Goal: Navigation & Orientation: Find specific page/section

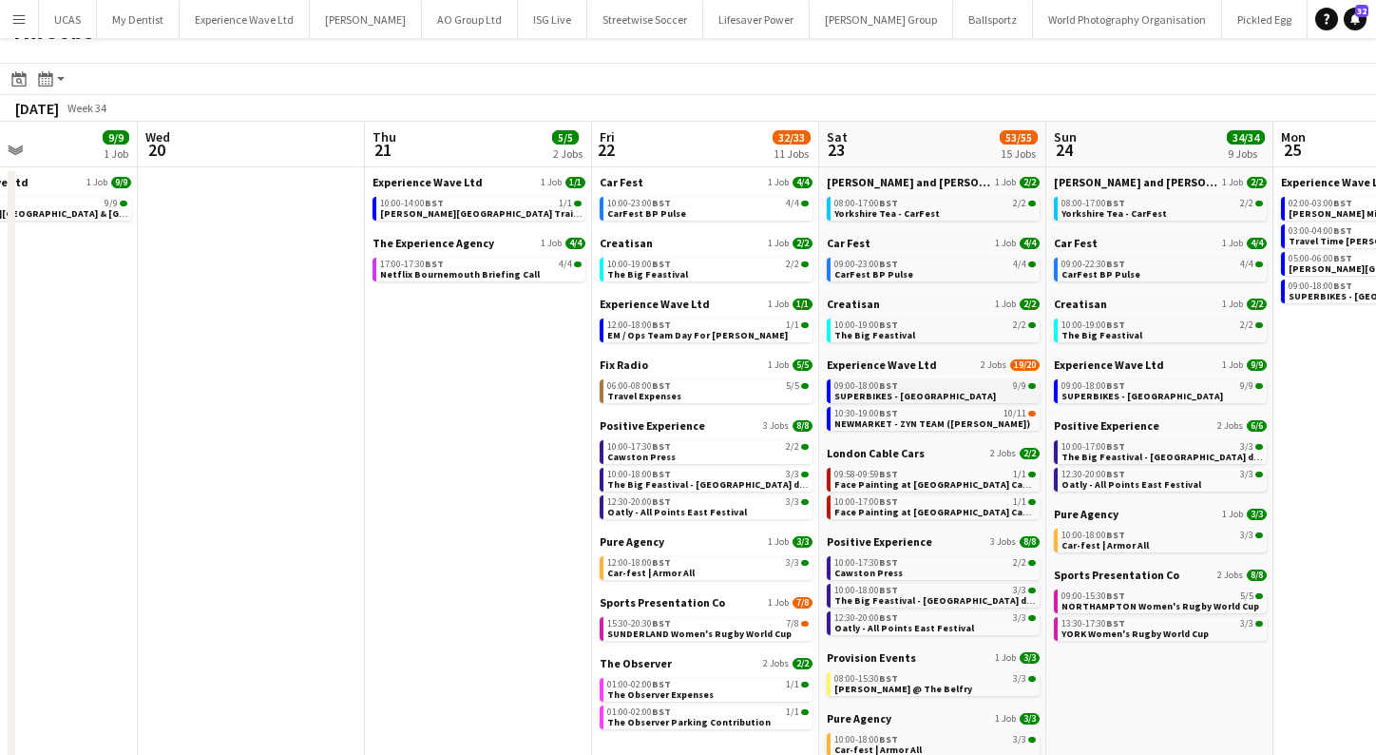
scroll to position [79, 0]
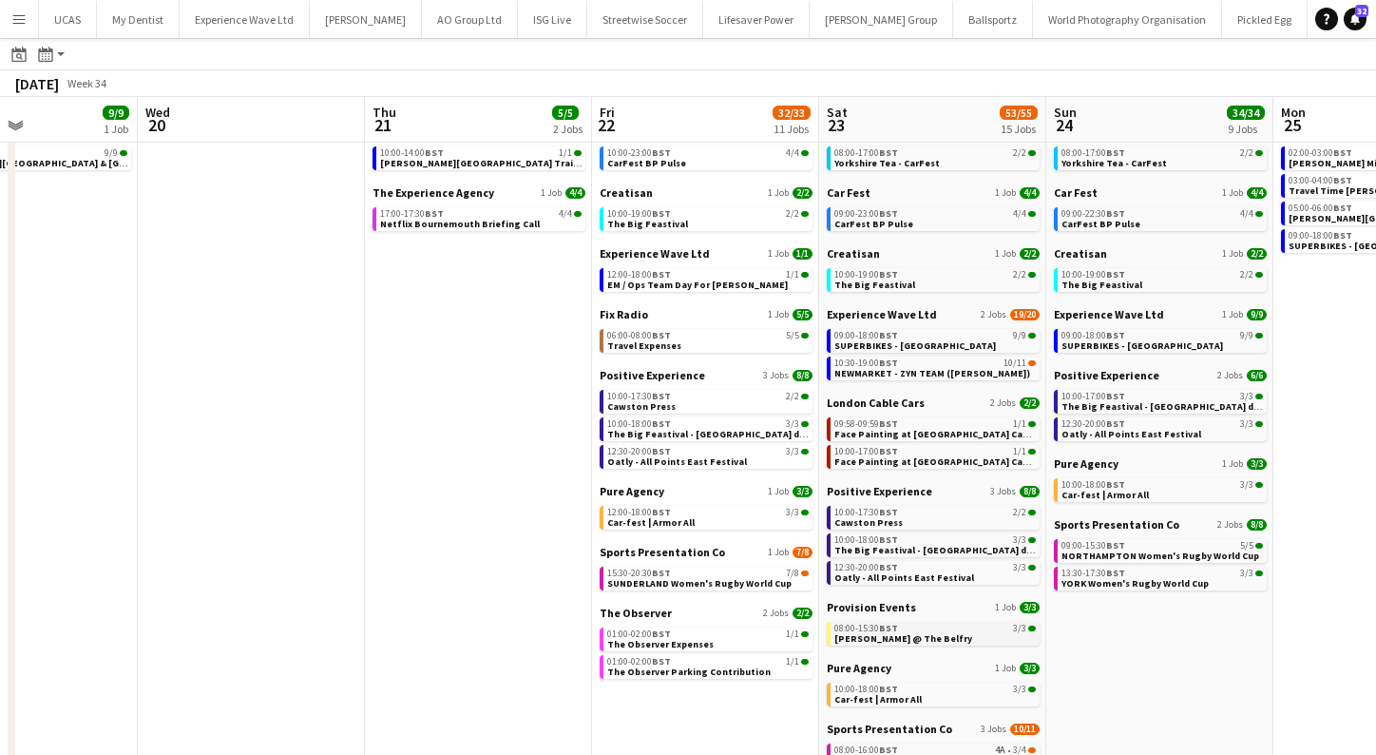
click at [942, 633] on span "Betfred Masters @ The Belfry" at bounding box center [904, 638] width 138 height 12
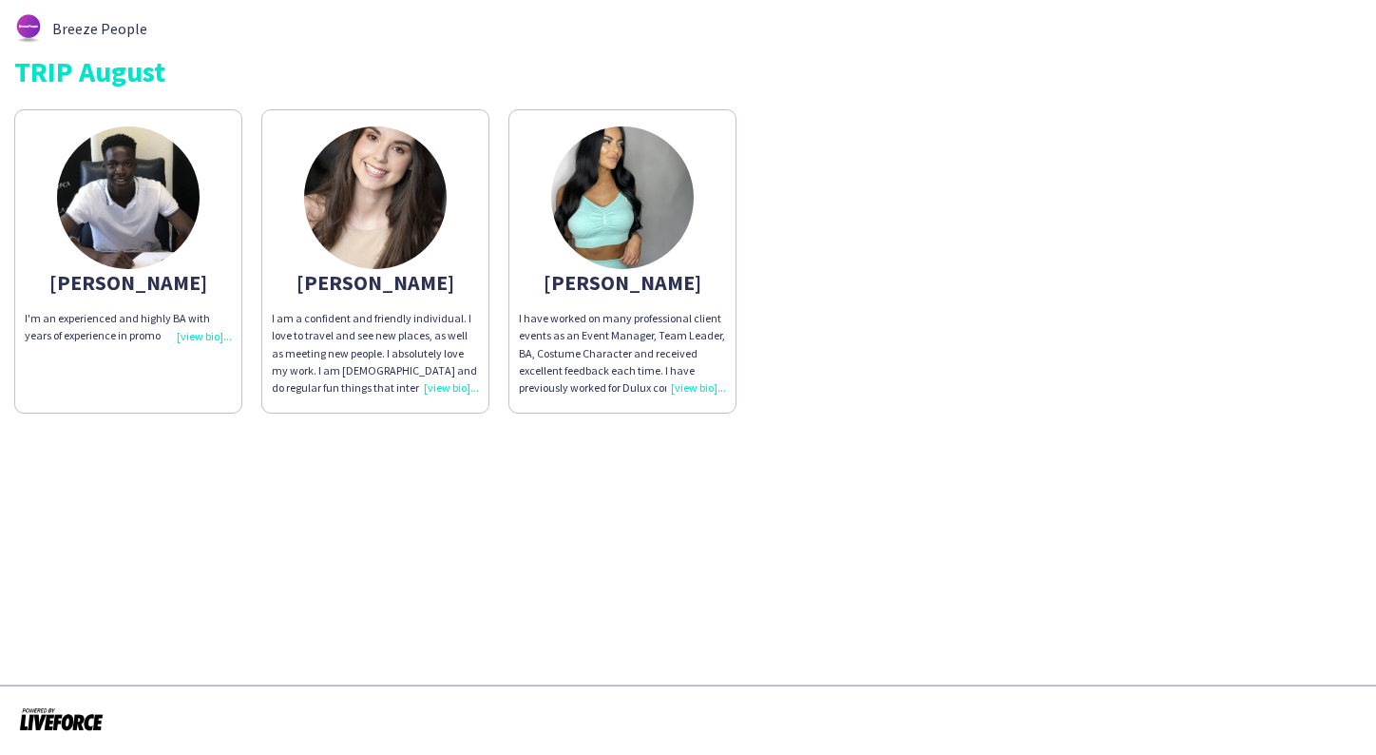
click at [382, 215] on img at bounding box center [375, 197] width 143 height 143
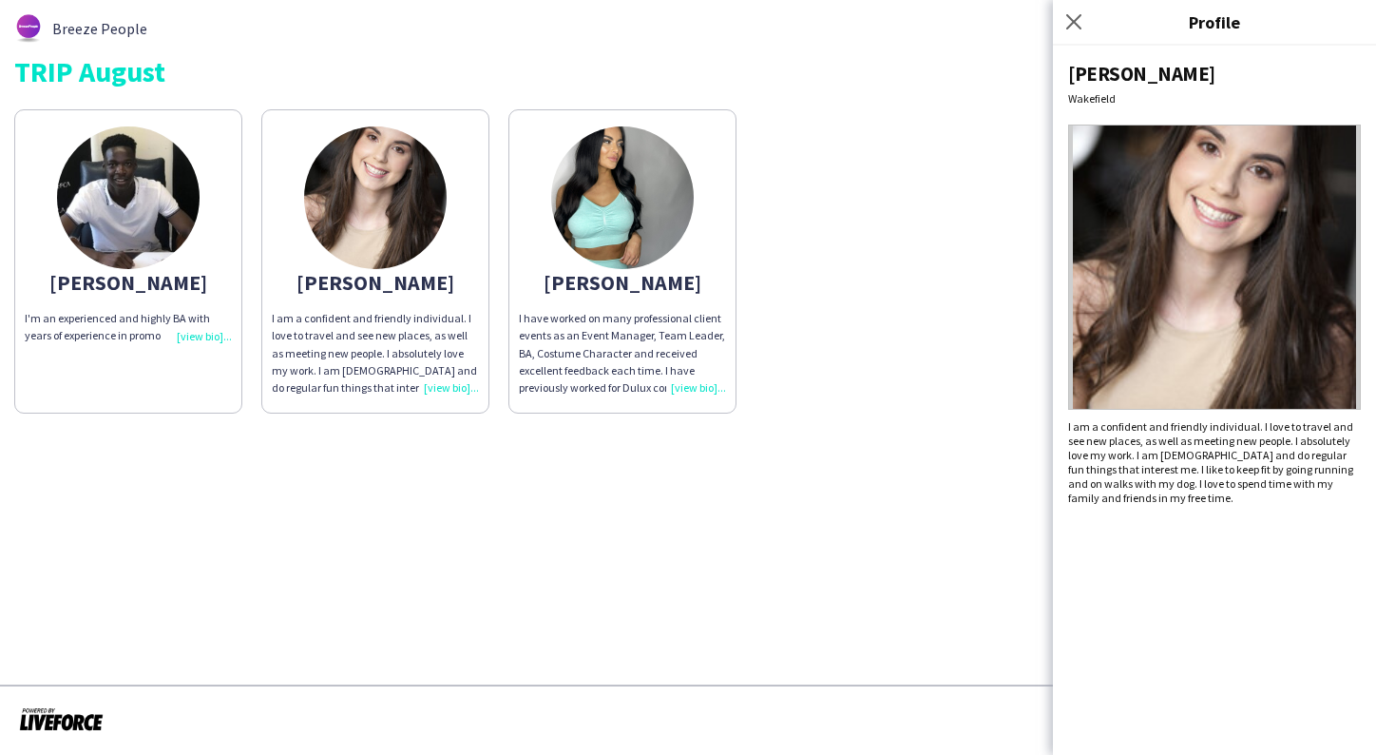
click at [172, 198] on img at bounding box center [128, 197] width 143 height 143
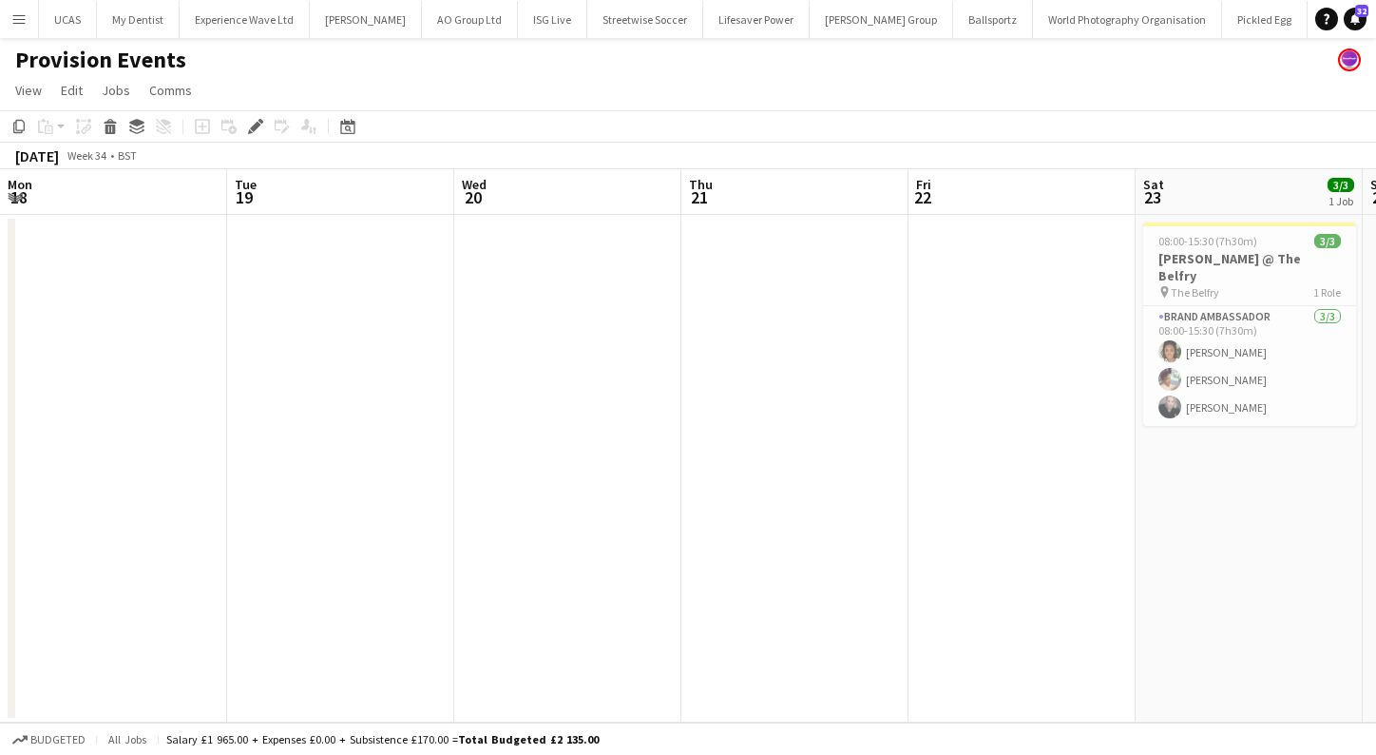
scroll to position [0, 653]
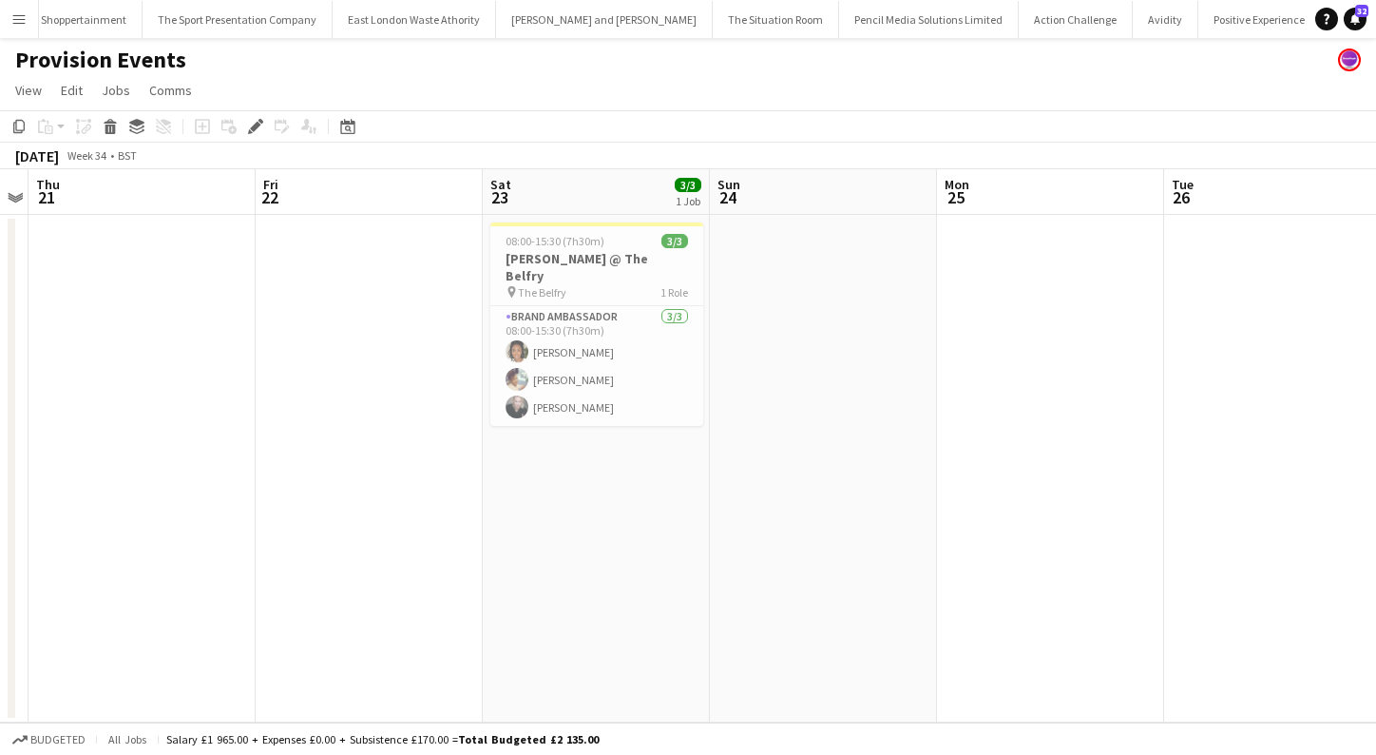
click at [23, 20] on app-icon "Menu" at bounding box center [18, 18] width 15 height 15
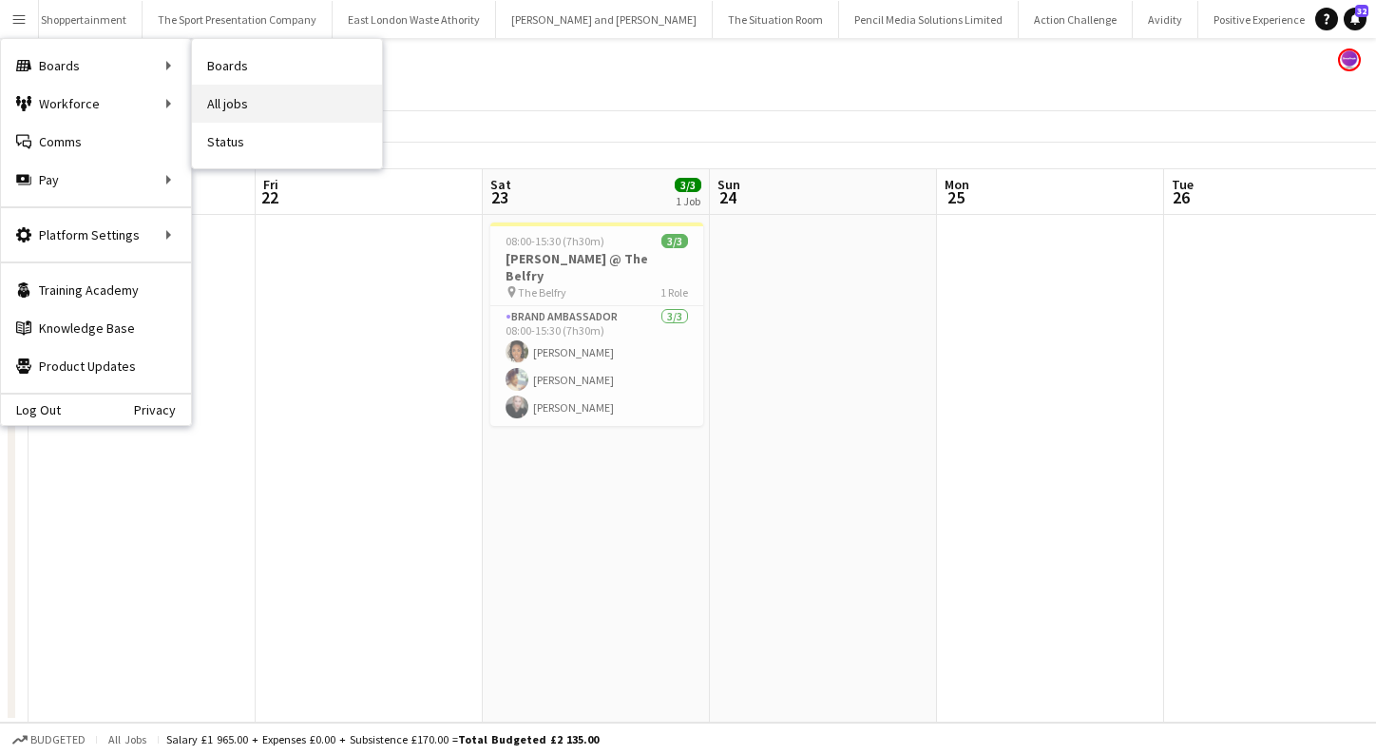
click at [281, 102] on link "All jobs" at bounding box center [287, 104] width 190 height 38
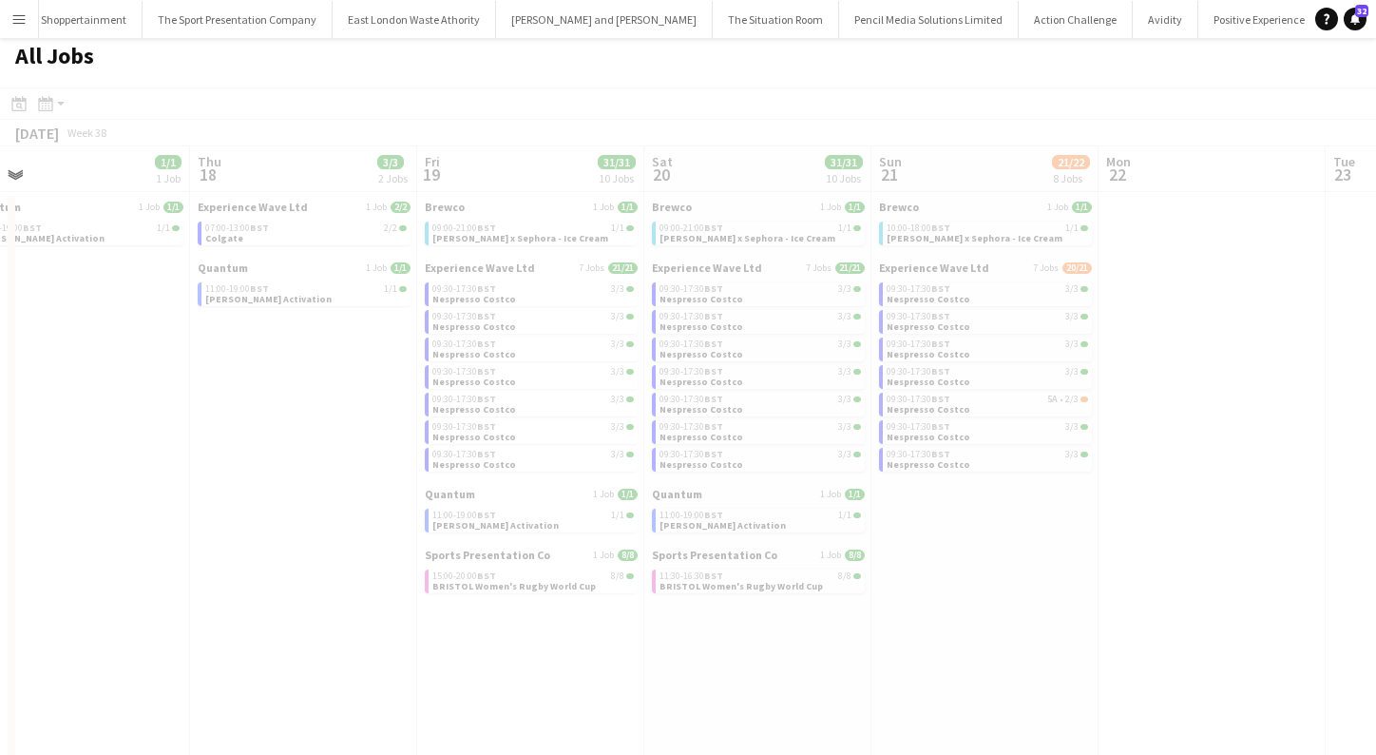
scroll to position [0, 571]
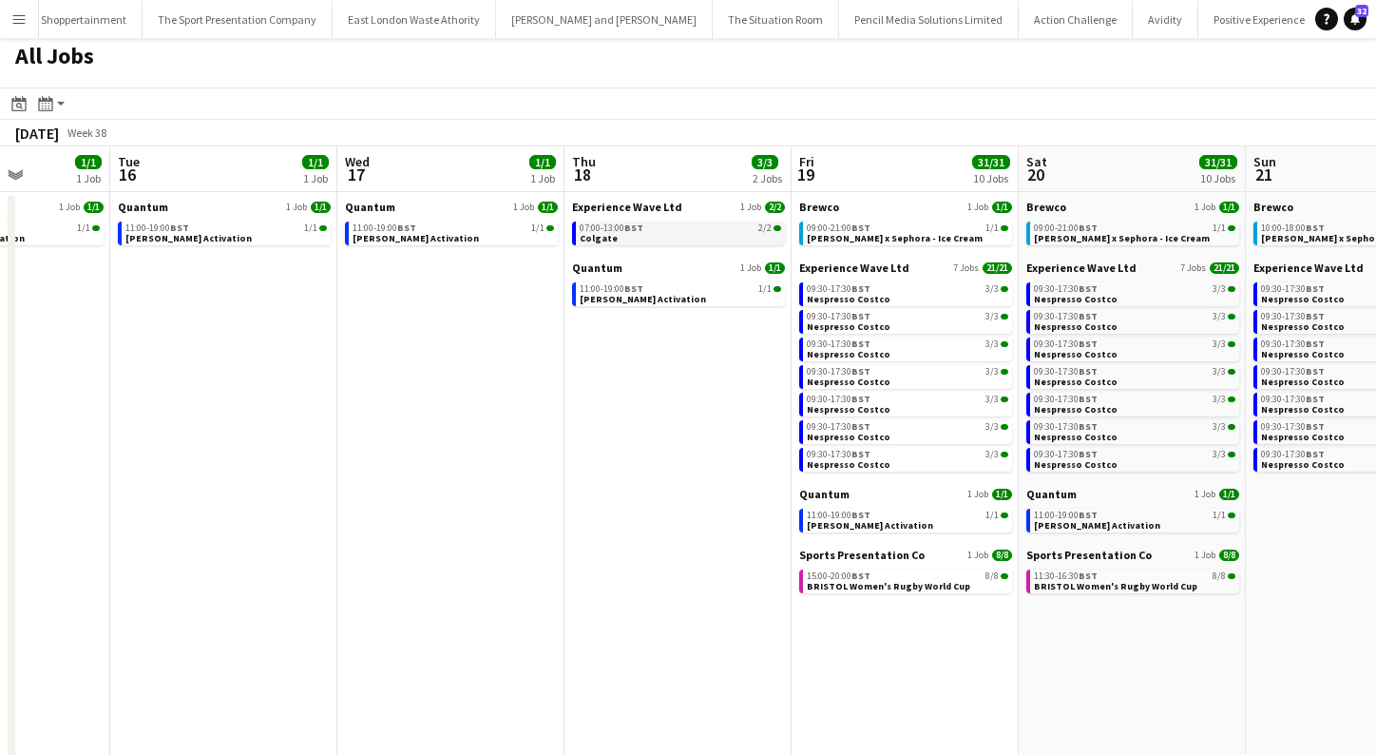
click at [663, 228] on div "07:00-13:00 BST 2/2" at bounding box center [681, 228] width 202 height 10
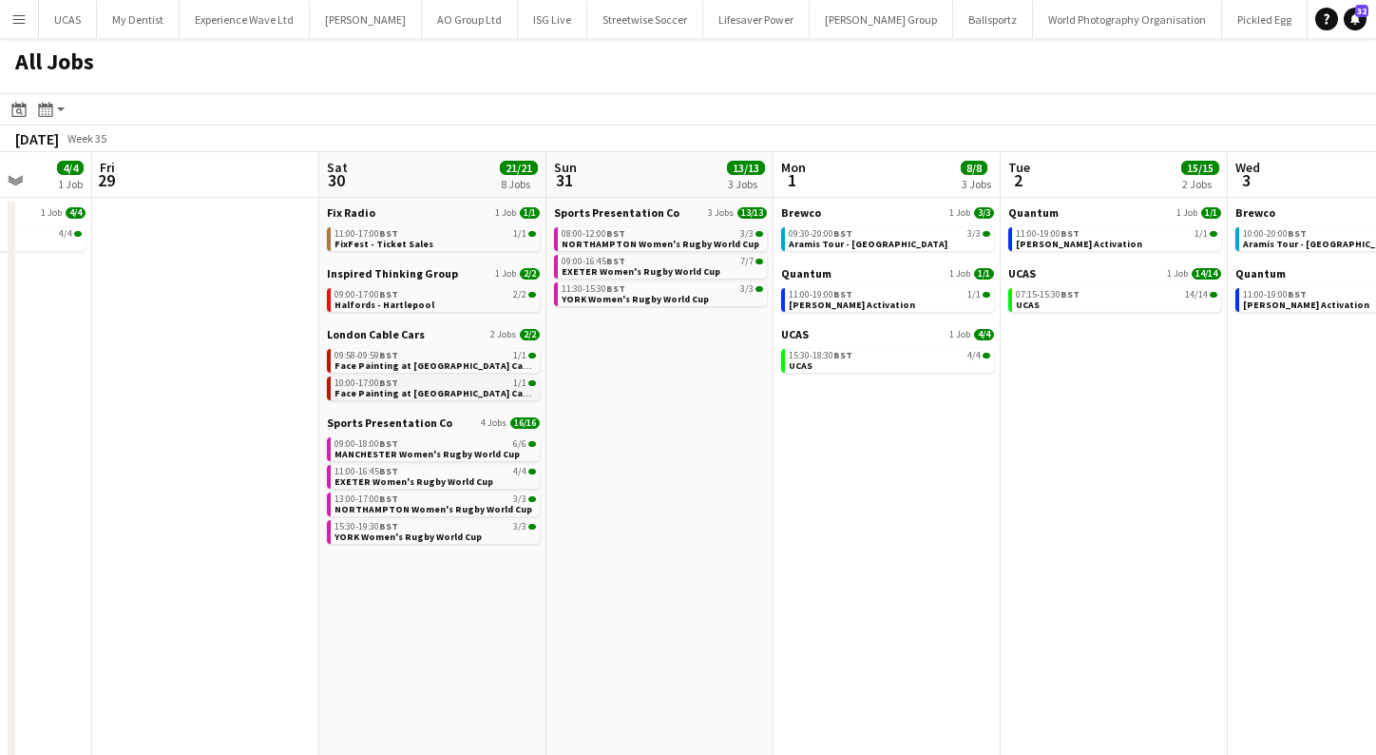
scroll to position [0, 853]
